Goal: Obtain resource: Download file/media

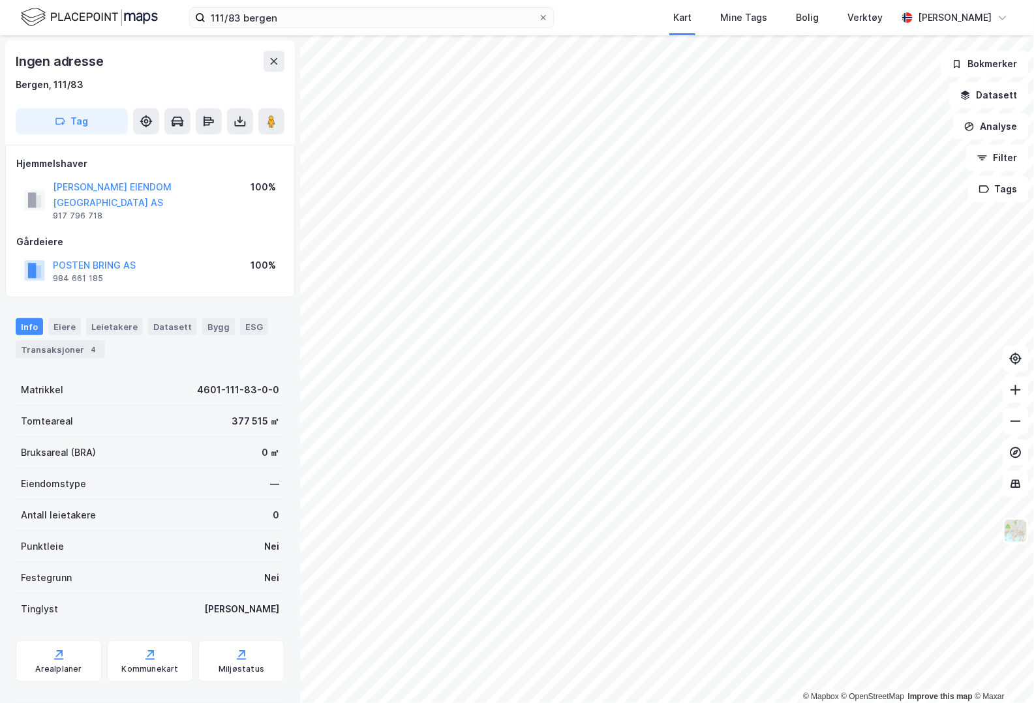
click at [231, 117] on button at bounding box center [240, 121] width 26 height 26
click at [177, 146] on div "Last ned grunnbok" at bounding box center [176, 147] width 76 height 10
click at [0, 0] on button "[PERSON_NAME] EIENDOM [GEOGRAPHIC_DATA] AS" at bounding box center [0, 0] width 0 height 0
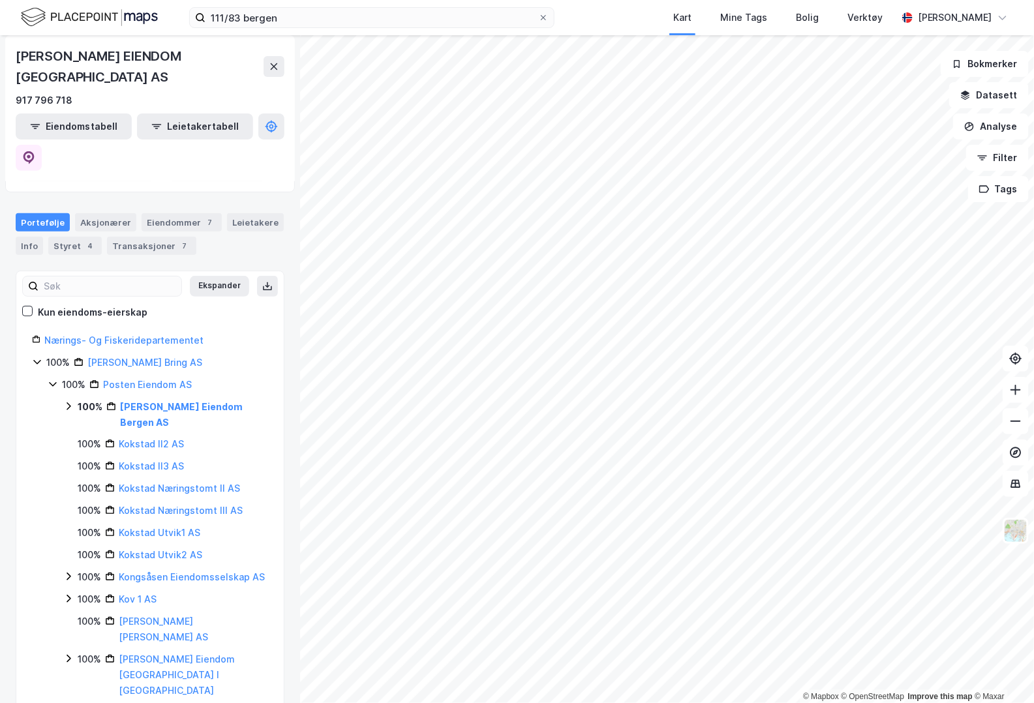
scroll to position [217, 0]
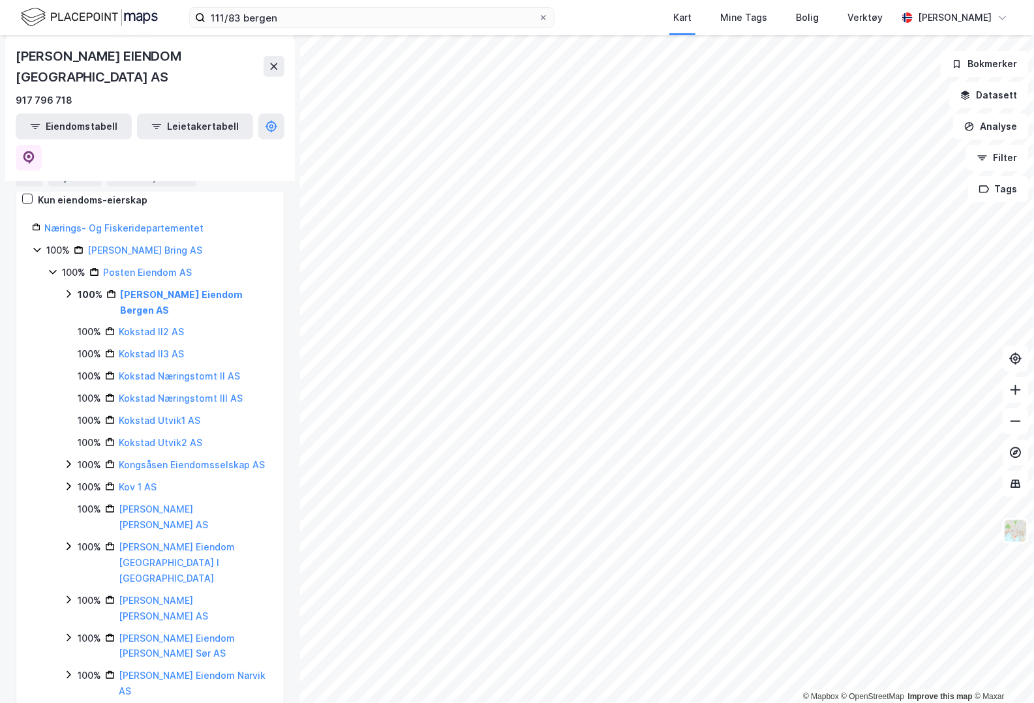
click at [183, 289] on link "[PERSON_NAME] Eiendom Bergen AS" at bounding box center [181, 302] width 123 height 27
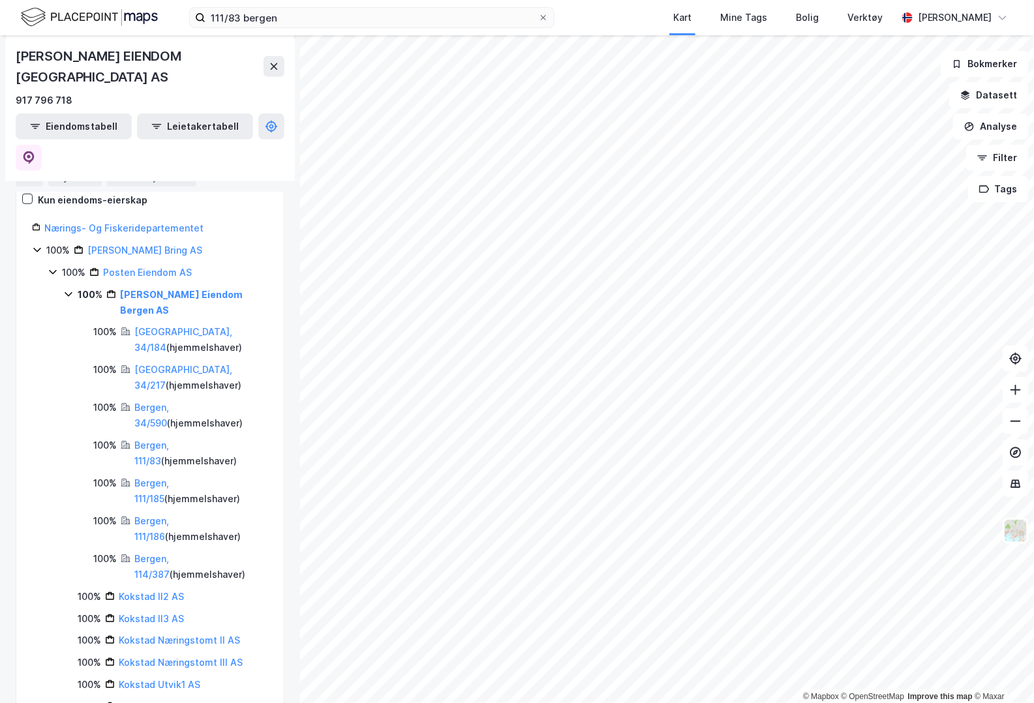
click at [175, 326] on link "[GEOGRAPHIC_DATA], 34/184" at bounding box center [183, 339] width 98 height 27
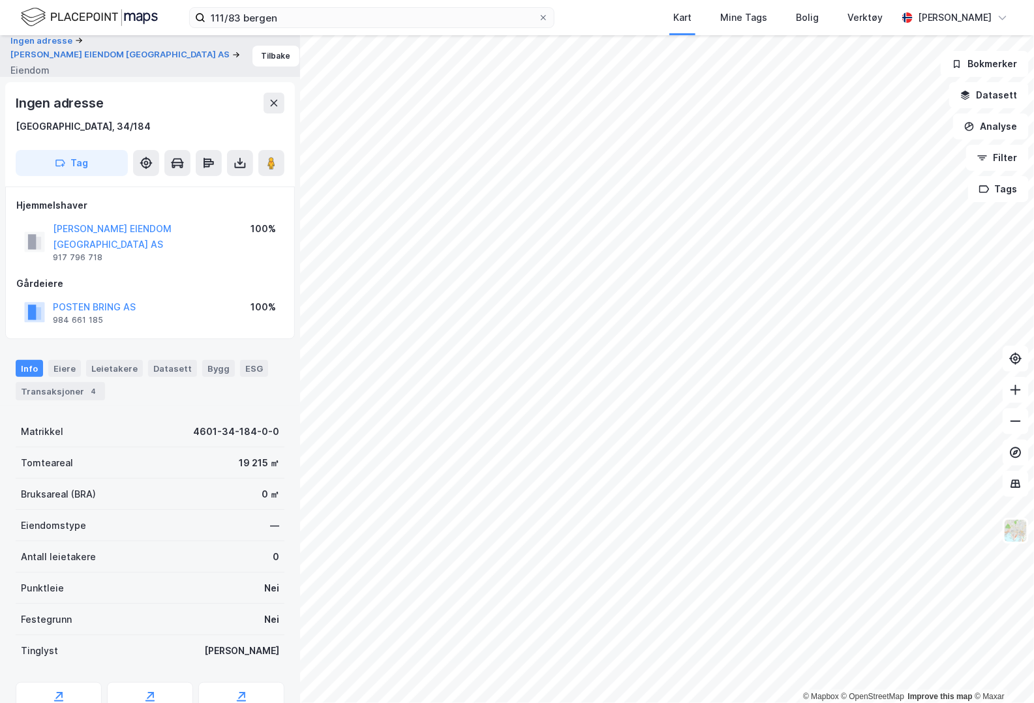
click at [229, 166] on button at bounding box center [240, 163] width 26 height 26
click at [203, 187] on div "Last ned grunnbok" at bounding box center [176, 189] width 76 height 10
click at [0, 0] on button "[PERSON_NAME] EIENDOM [GEOGRAPHIC_DATA] AS" at bounding box center [0, 0] width 0 height 0
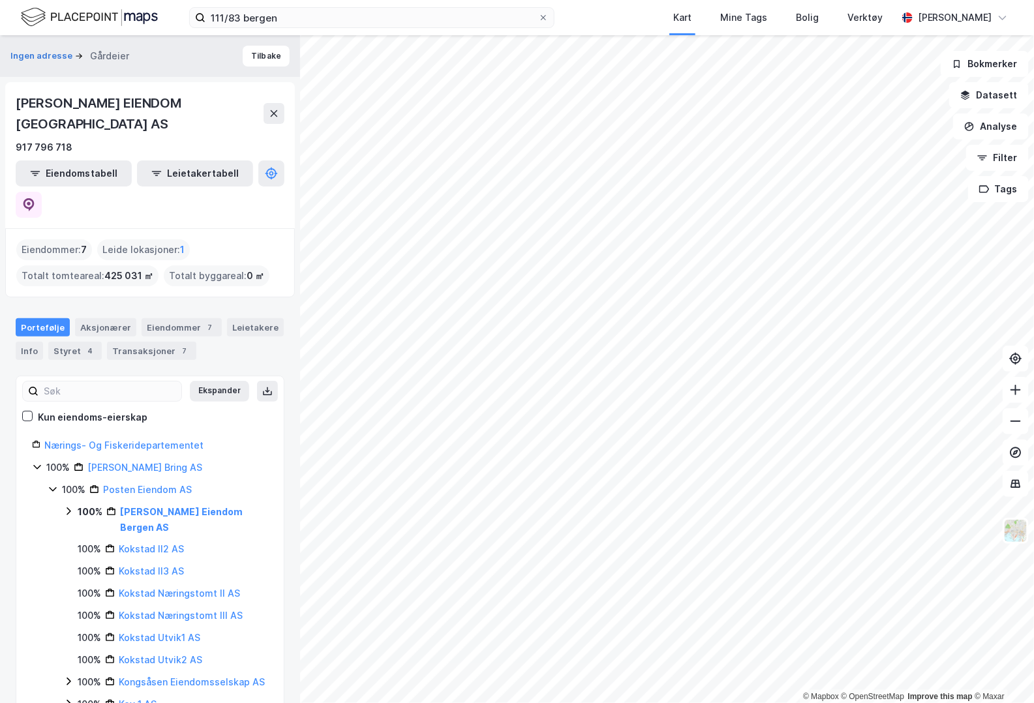
click at [159, 506] on link "[PERSON_NAME] Eiendom Bergen AS" at bounding box center [181, 519] width 123 height 27
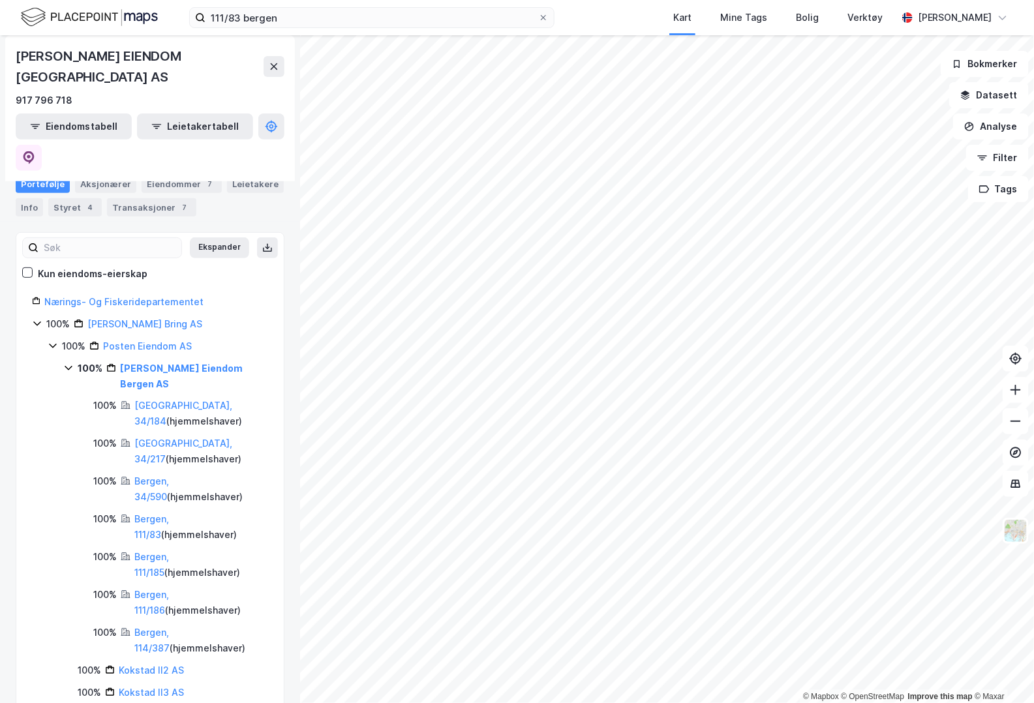
scroll to position [145, 0]
click at [167, 436] on link "[GEOGRAPHIC_DATA], 34/217" at bounding box center [183, 449] width 98 height 27
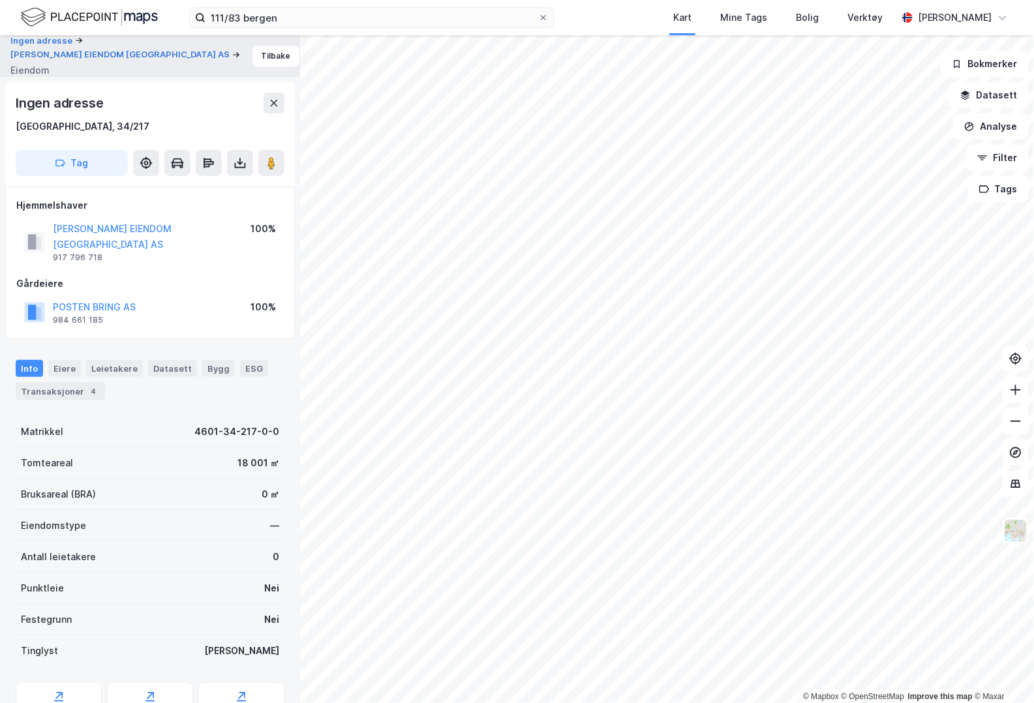
click at [245, 164] on icon at bounding box center [240, 163] width 13 height 13
click at [219, 187] on div "Last ned grunnbok" at bounding box center [183, 189] width 139 height 21
click at [0, 0] on button "[PERSON_NAME] EIENDOM [GEOGRAPHIC_DATA] AS" at bounding box center [0, 0] width 0 height 0
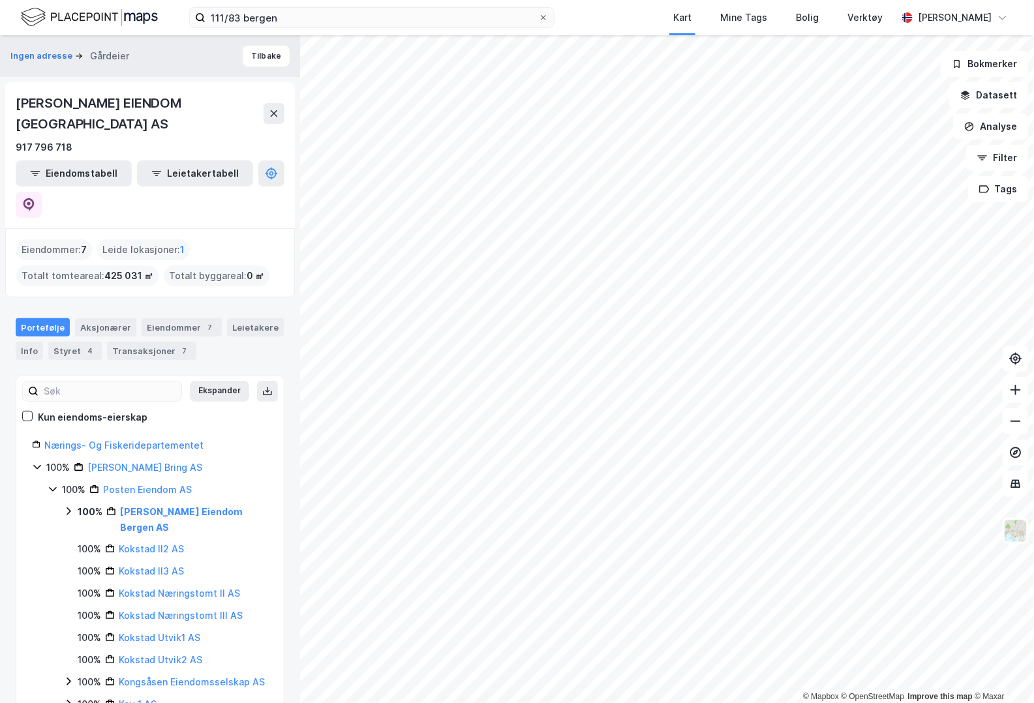
click at [162, 504] on div "[PERSON_NAME] Eiendom Bergen AS" at bounding box center [194, 519] width 148 height 31
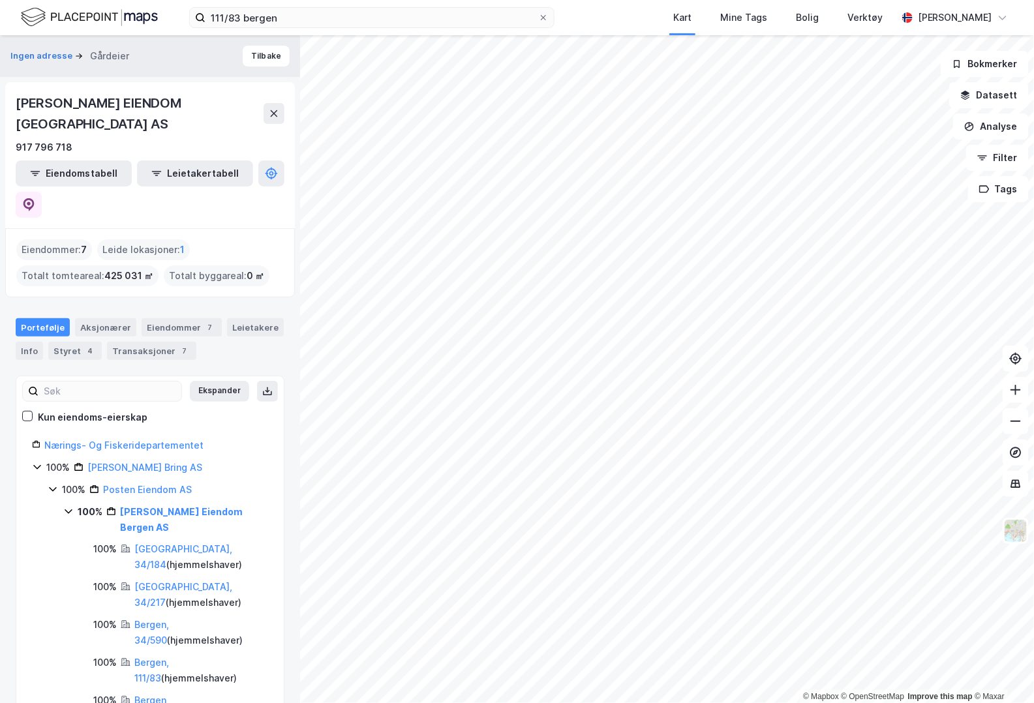
click at [169, 619] on link "Bergen, 34/590" at bounding box center [151, 632] width 35 height 27
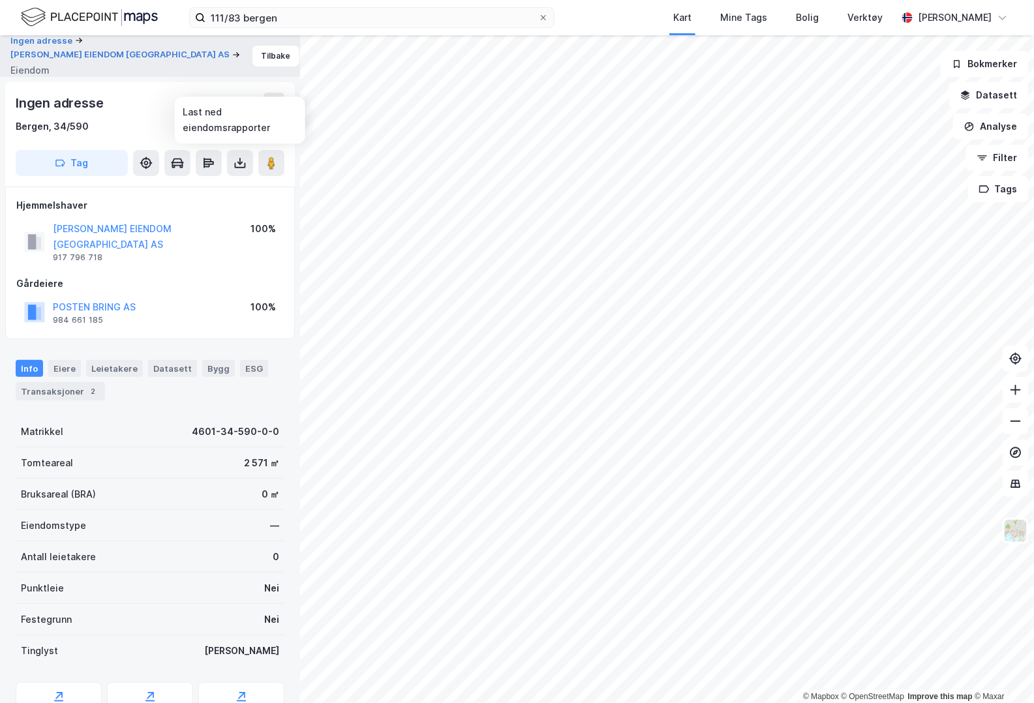
click at [244, 163] on icon at bounding box center [240, 163] width 13 height 13
click at [218, 187] on div "Last ned grunnbok" at bounding box center [183, 189] width 139 height 21
click at [0, 0] on button "[PERSON_NAME] EIENDOM [GEOGRAPHIC_DATA] AS" at bounding box center [0, 0] width 0 height 0
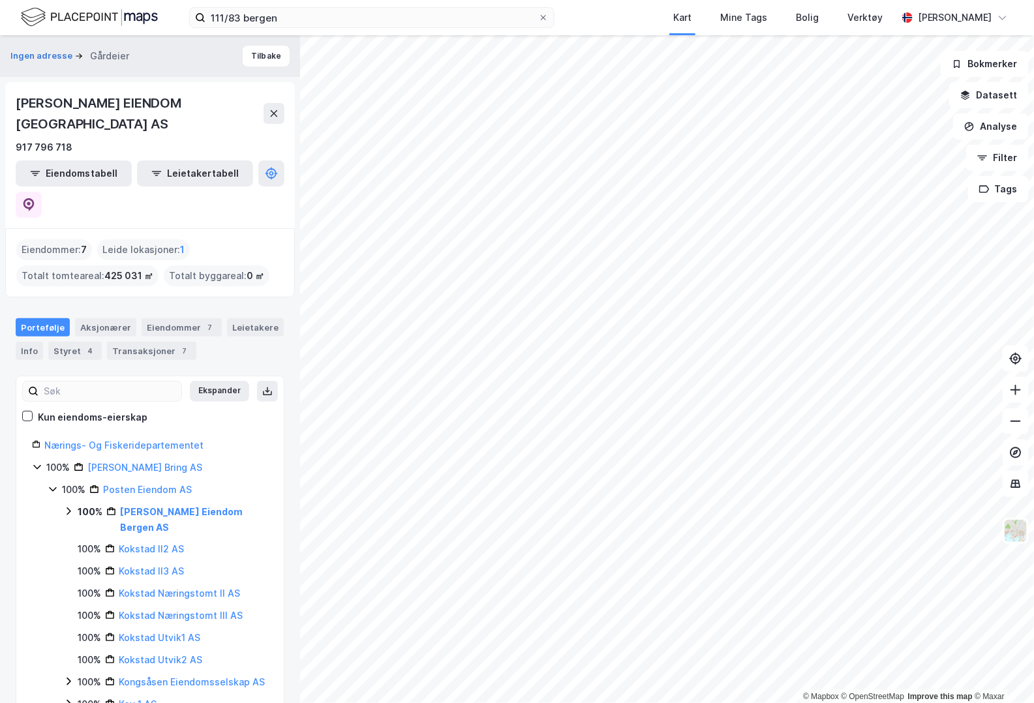
click at [154, 506] on link "[PERSON_NAME] Eiendom Bergen AS" at bounding box center [181, 519] width 123 height 27
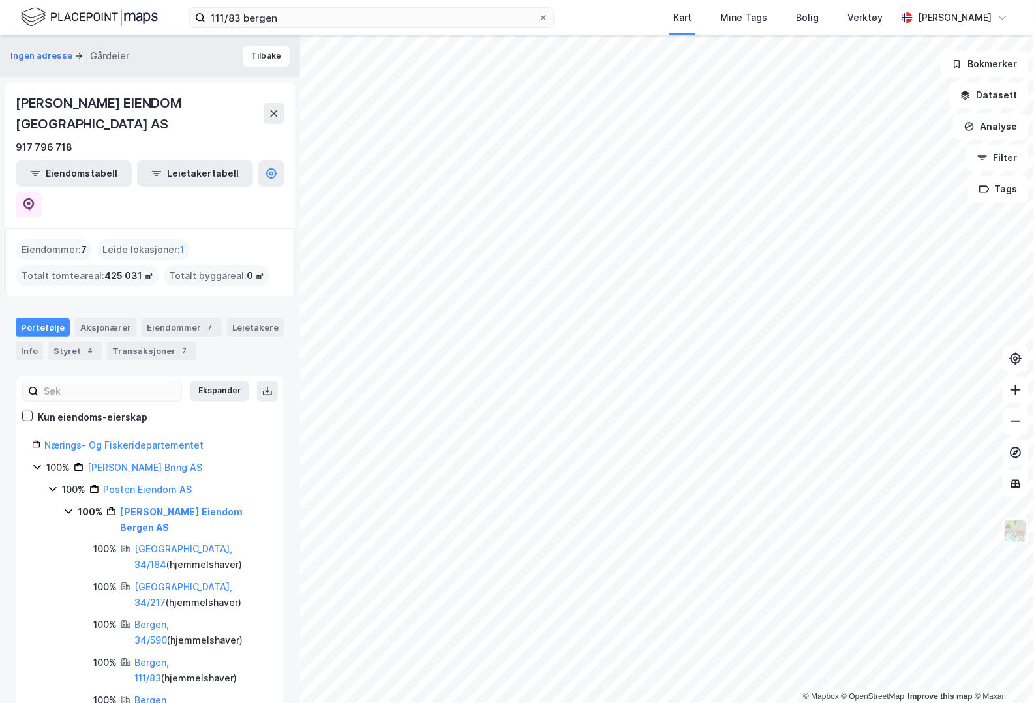
click at [169, 695] on link "Bergen, 111/185" at bounding box center [151, 708] width 35 height 27
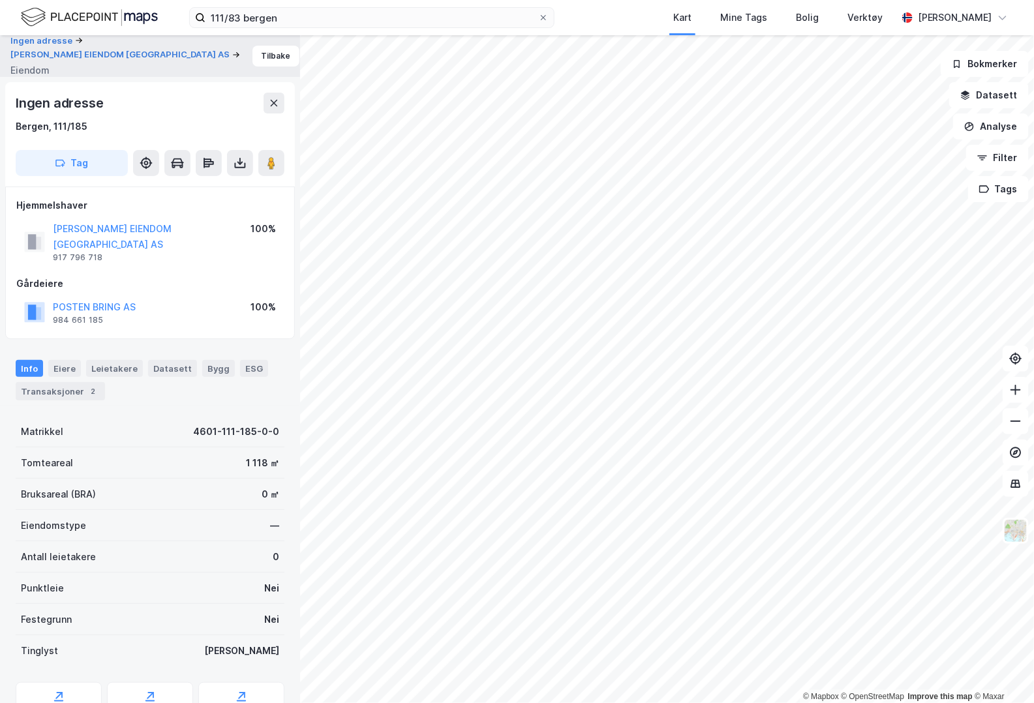
click at [239, 158] on icon at bounding box center [239, 161] width 1 height 7
click at [213, 187] on div "Last ned grunnbok" at bounding box center [176, 189] width 76 height 10
click at [0, 0] on button "[PERSON_NAME] EIENDOM [GEOGRAPHIC_DATA] AS" at bounding box center [0, 0] width 0 height 0
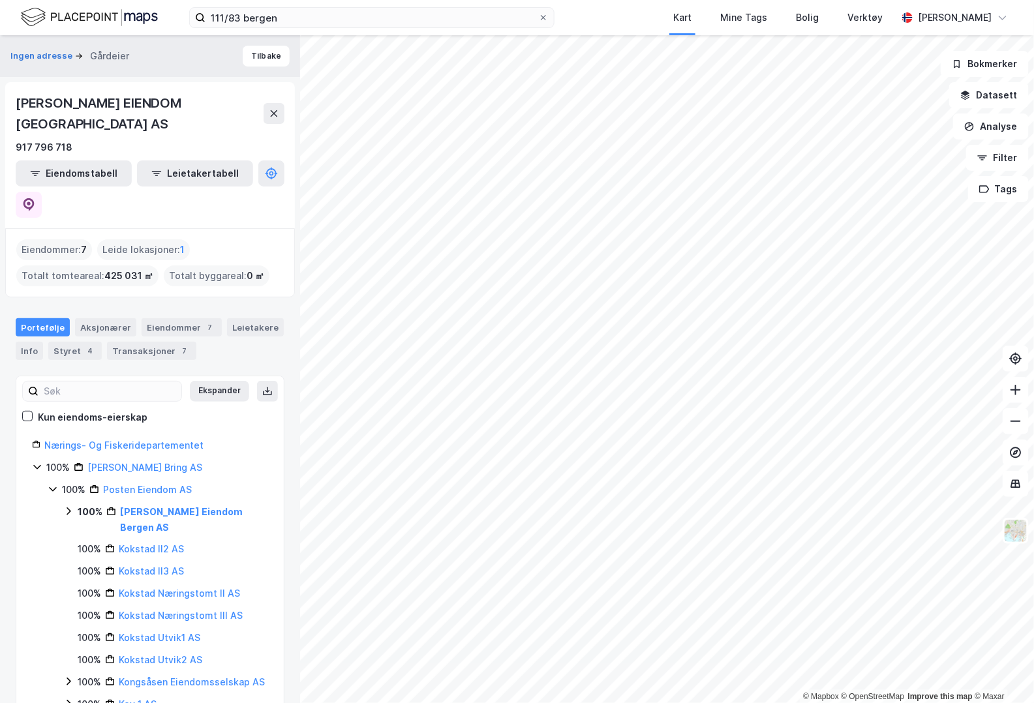
click at [150, 506] on link "[PERSON_NAME] Eiendom Bergen AS" at bounding box center [181, 519] width 123 height 27
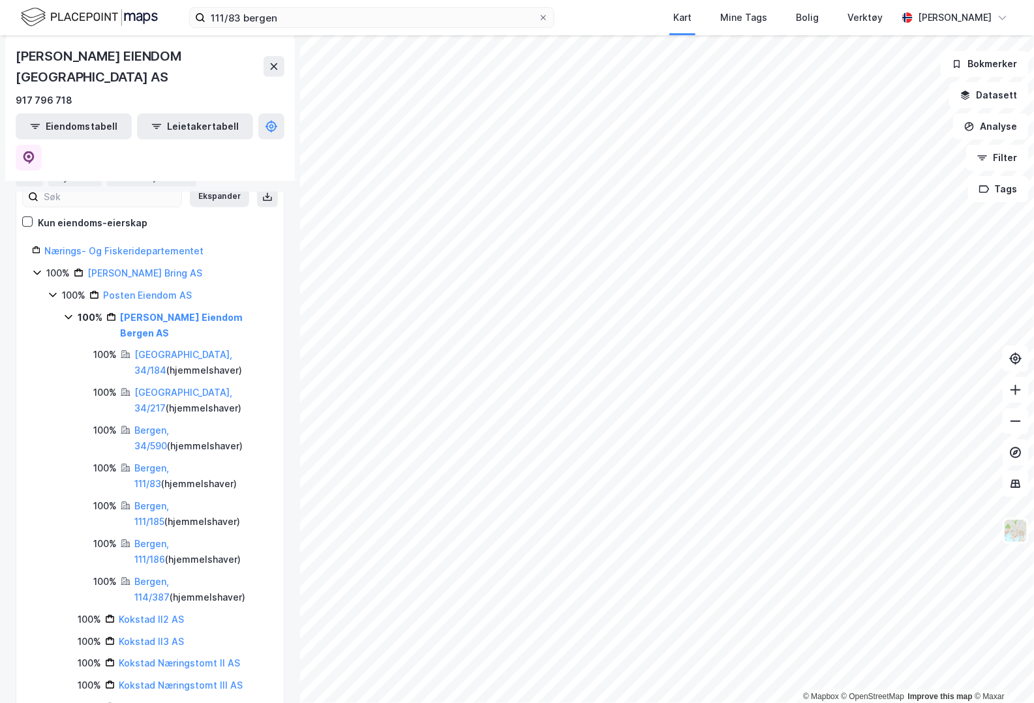
scroll to position [217, 0]
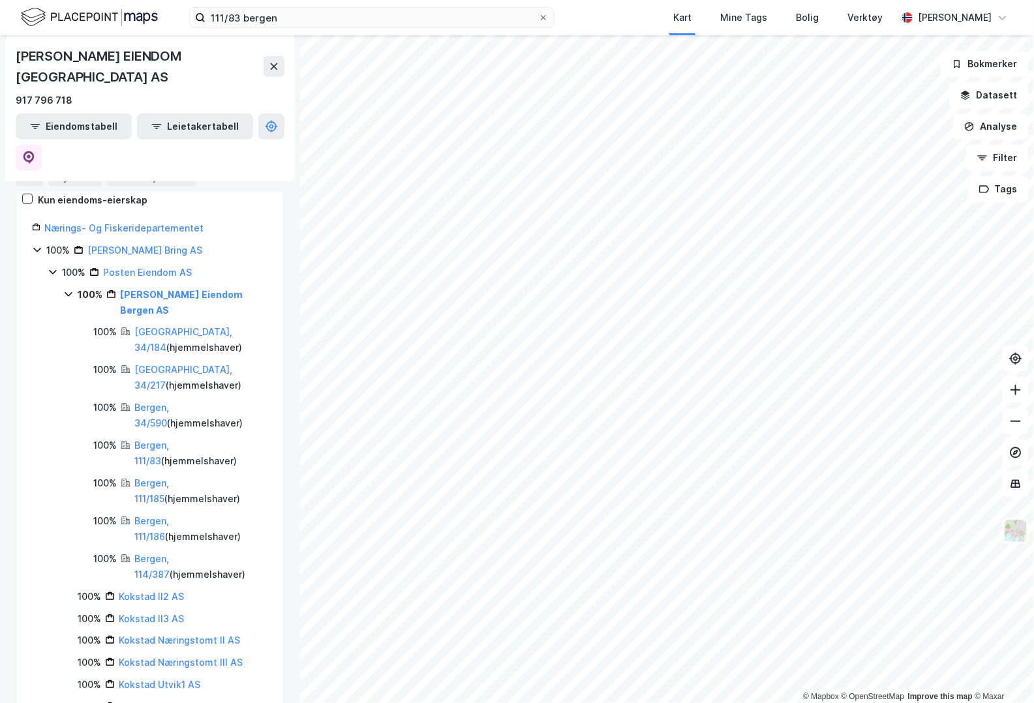
click at [155, 515] on link "Bergen, 111/186" at bounding box center [151, 528] width 35 height 27
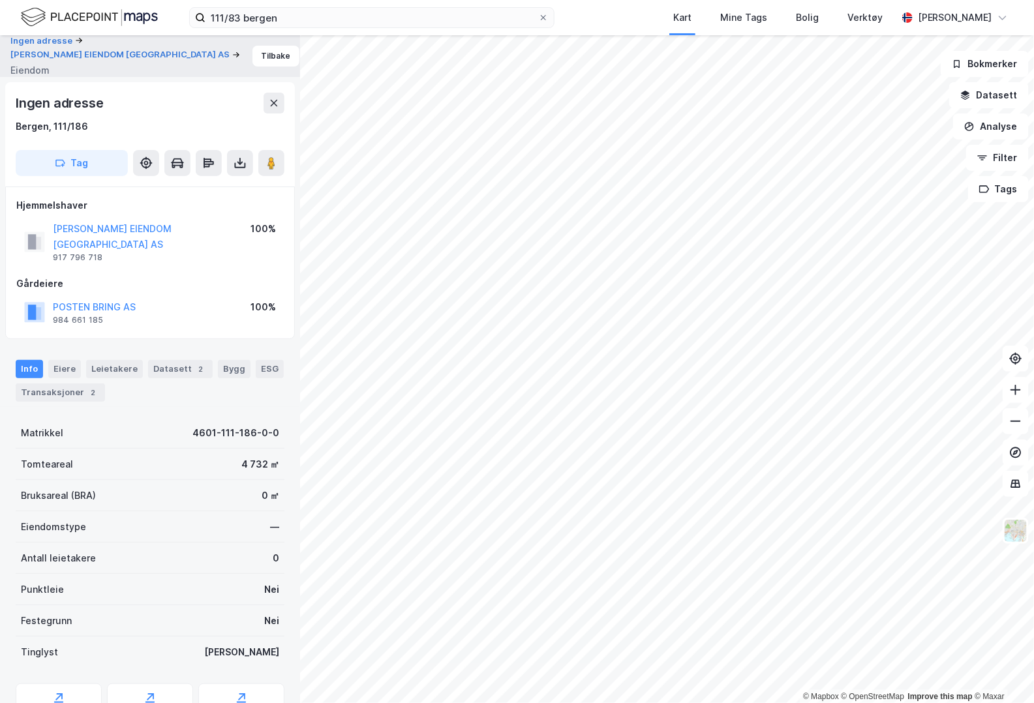
click at [234, 157] on icon at bounding box center [240, 163] width 13 height 13
click at [206, 185] on div "Last ned grunnbok" at bounding box center [176, 189] width 76 height 10
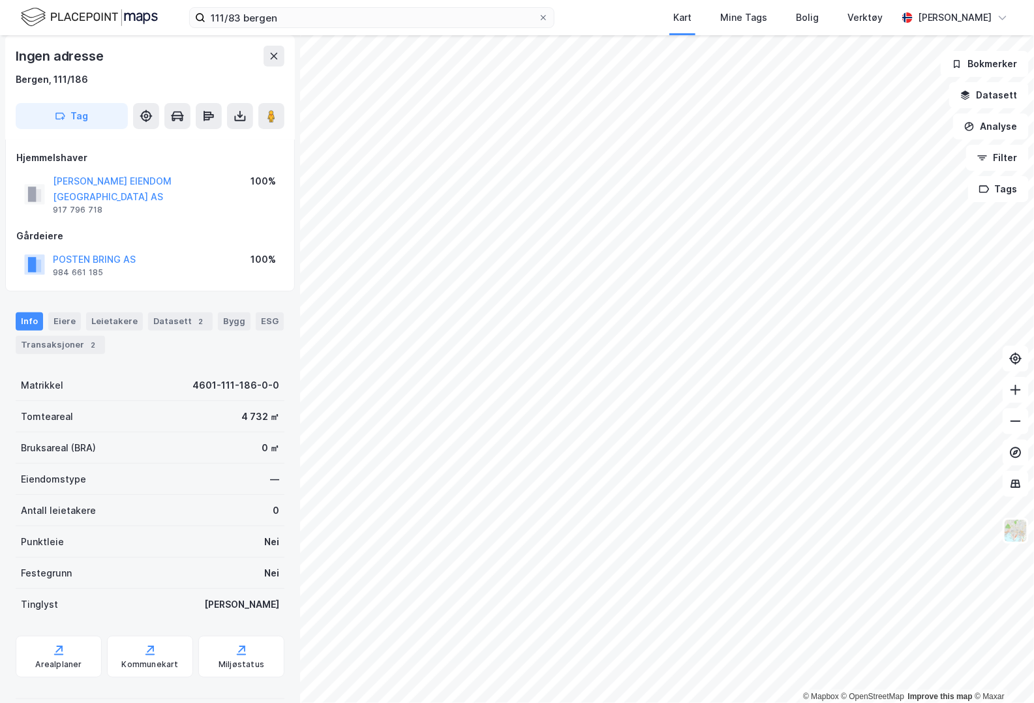
click at [0, 0] on button "[PERSON_NAME] EIENDOM [GEOGRAPHIC_DATA] AS" at bounding box center [0, 0] width 0 height 0
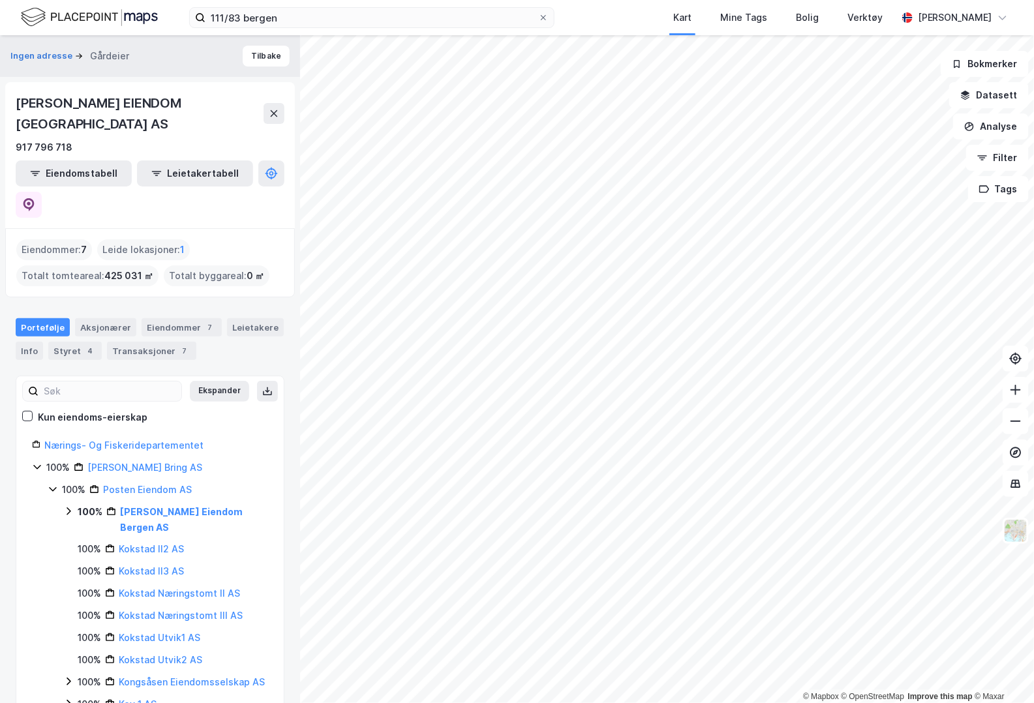
click at [204, 504] on div "[PERSON_NAME] Eiendom Bergen AS" at bounding box center [194, 519] width 148 height 31
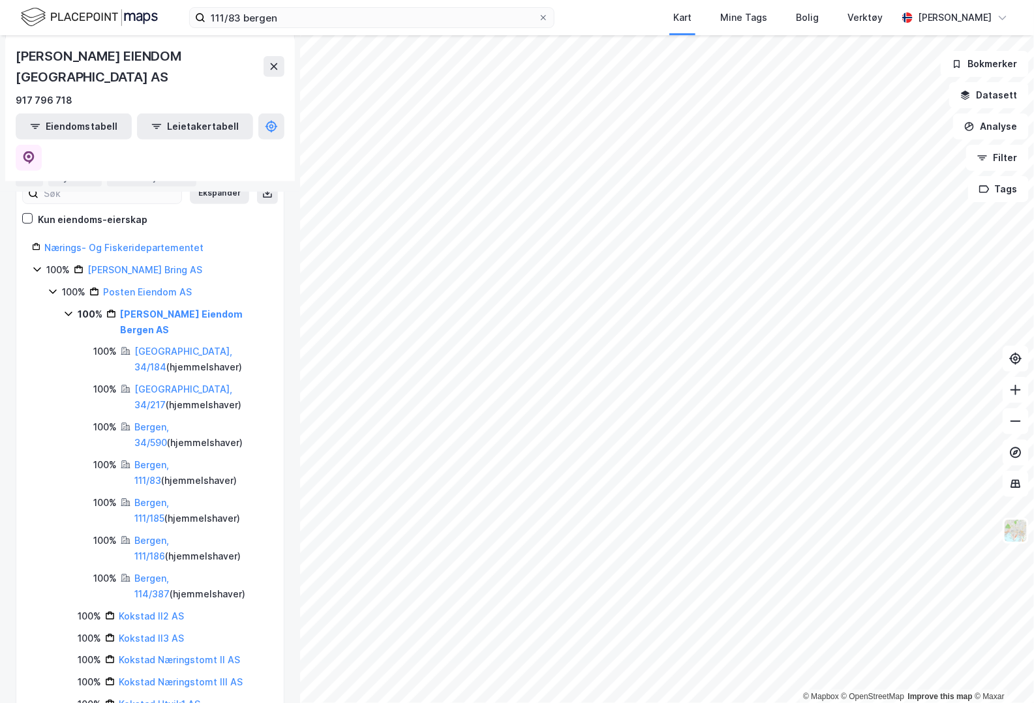
scroll to position [217, 0]
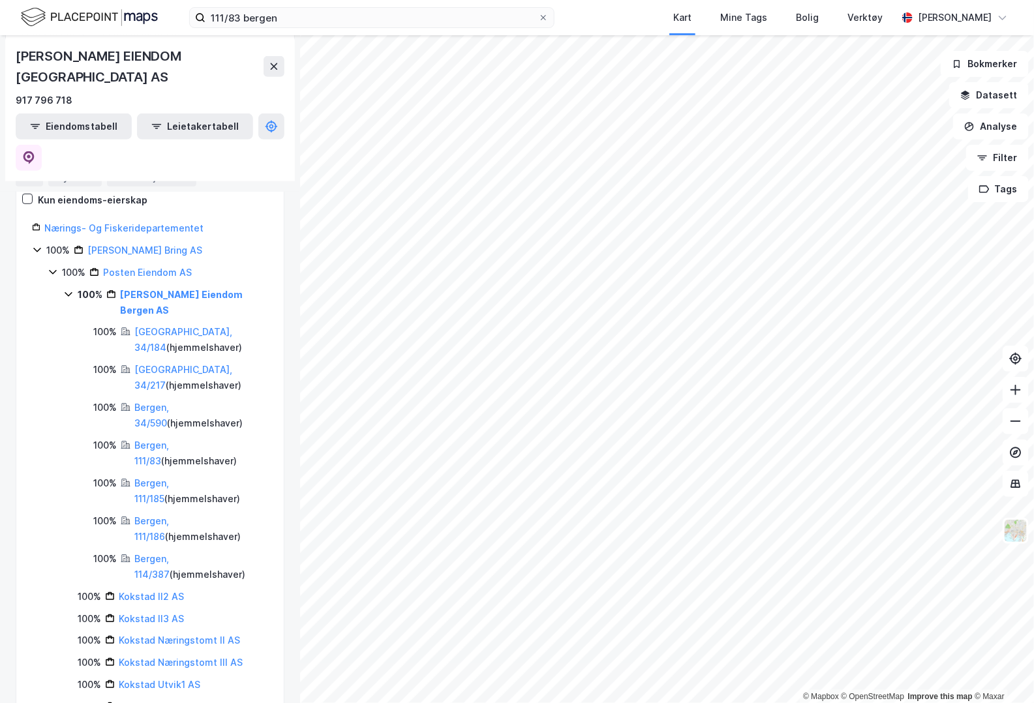
click at [168, 553] on link "Bergen, 114/387" at bounding box center [151, 566] width 35 height 27
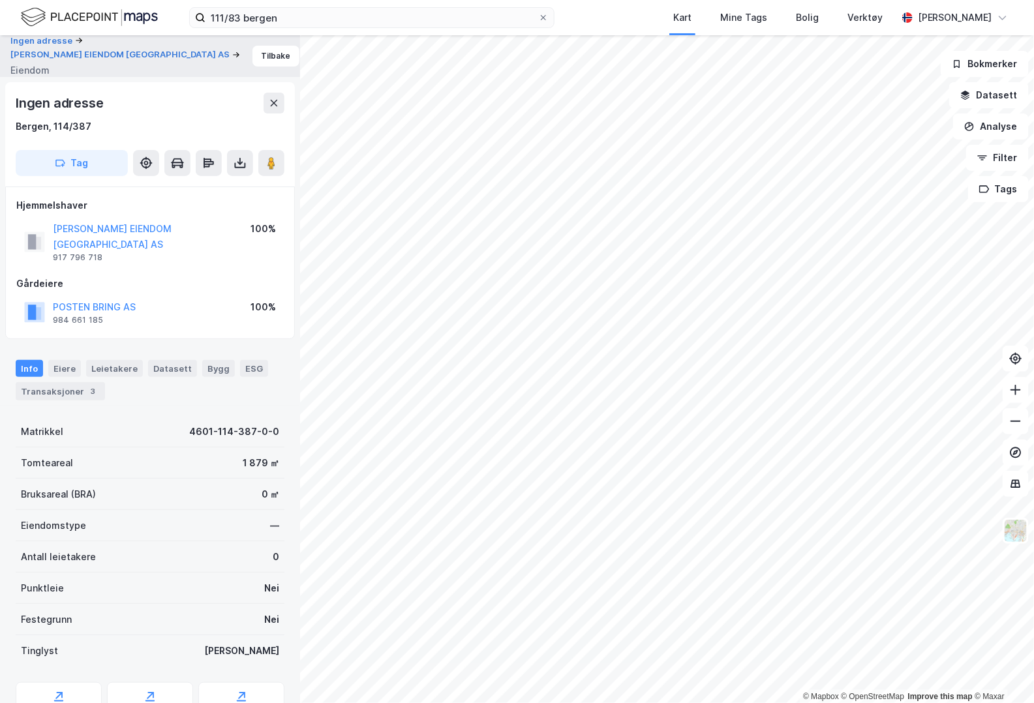
scroll to position [47, 0]
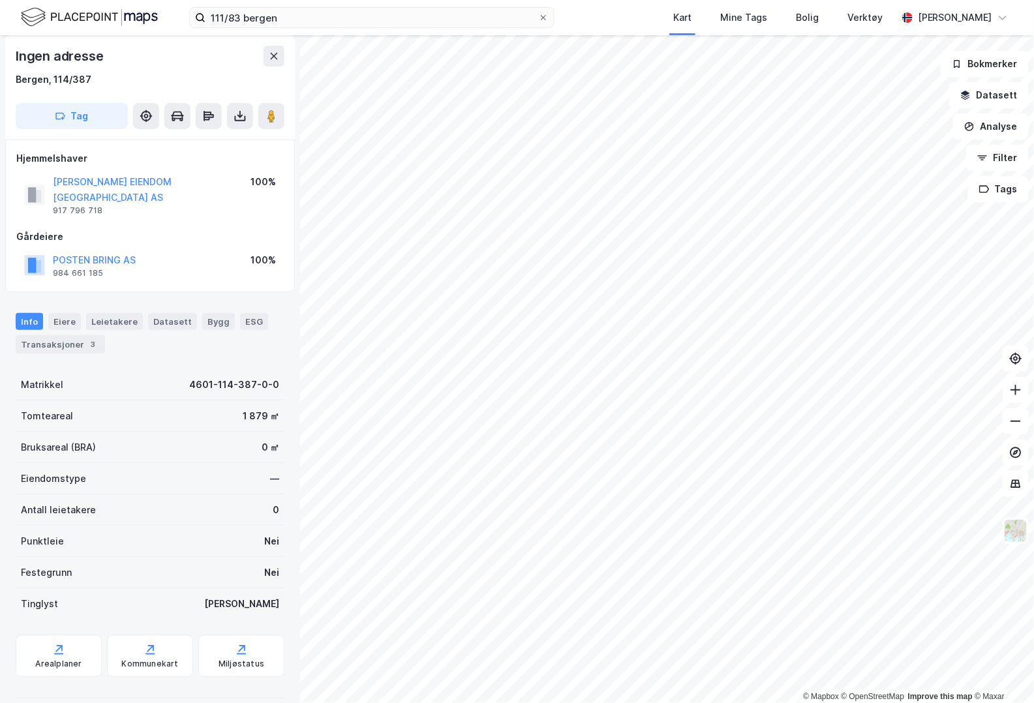
click at [243, 119] on icon at bounding box center [240, 116] width 13 height 13
click at [217, 141] on div "Last ned grunnbok" at bounding box center [183, 142] width 139 height 21
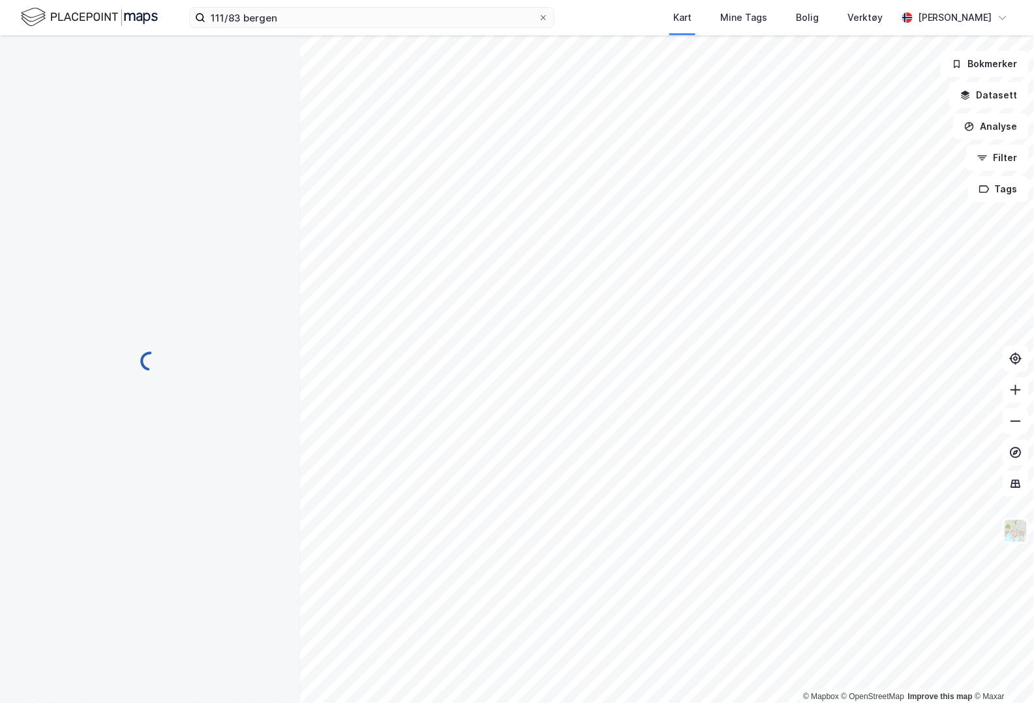
scroll to position [5, 0]
